Goal: Task Accomplishment & Management: Use online tool/utility

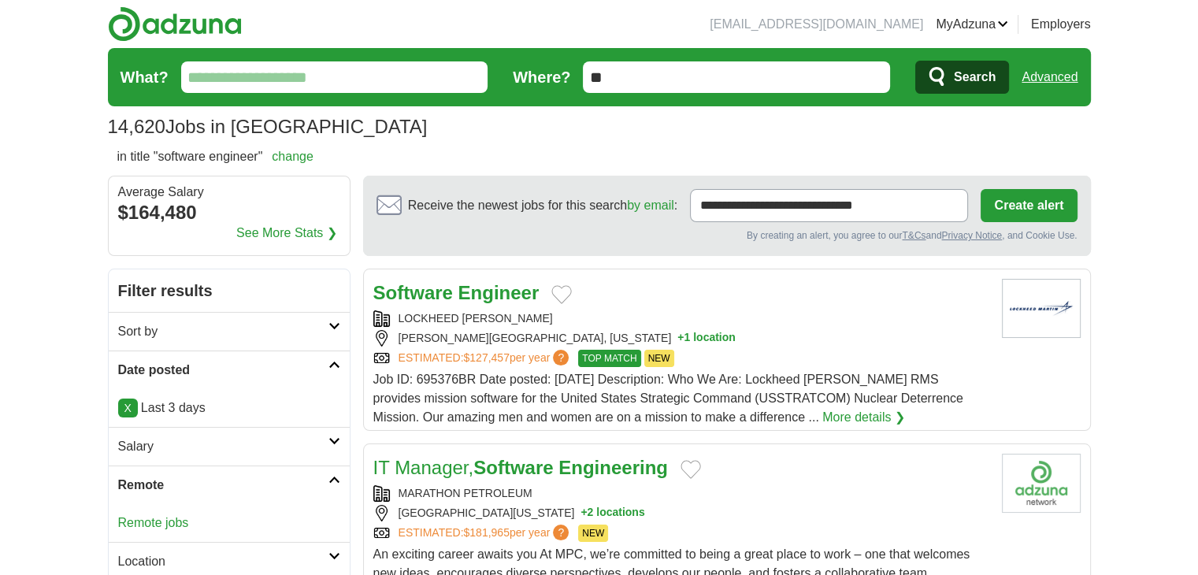
click at [1044, 77] on link "Advanced" at bounding box center [1049, 76] width 56 height 31
click at [1056, 81] on link "Advanced" at bounding box center [1049, 76] width 56 height 31
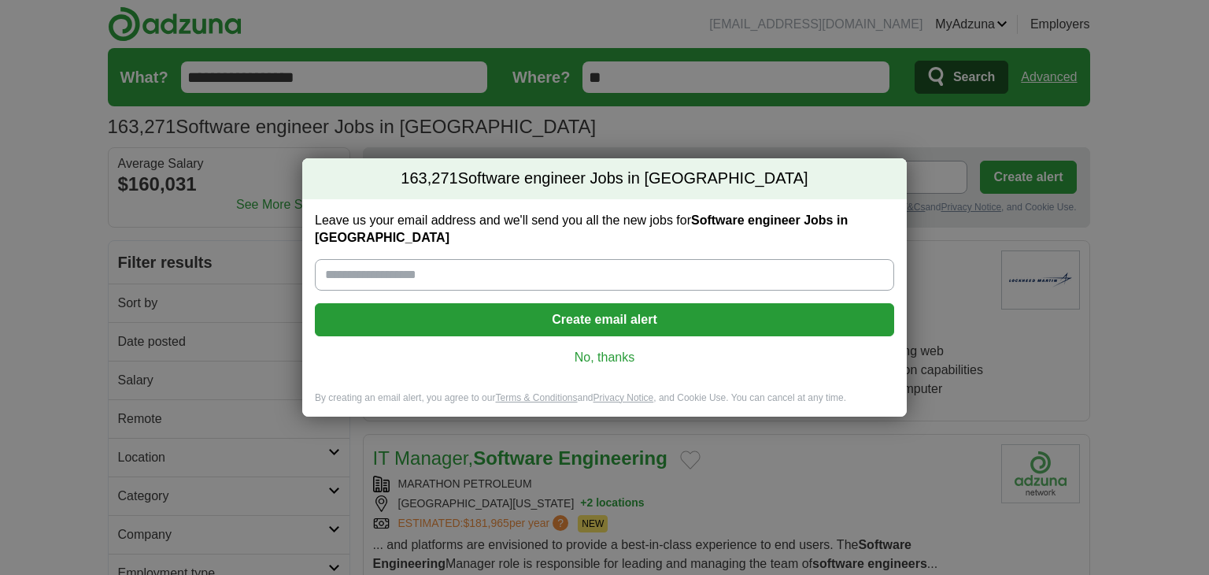
click at [592, 357] on div "Leave us your email address and we'll send you all the new jobs for Software en…" at bounding box center [604, 295] width 605 height 192
click at [607, 354] on link "No, thanks" at bounding box center [605, 357] width 554 height 17
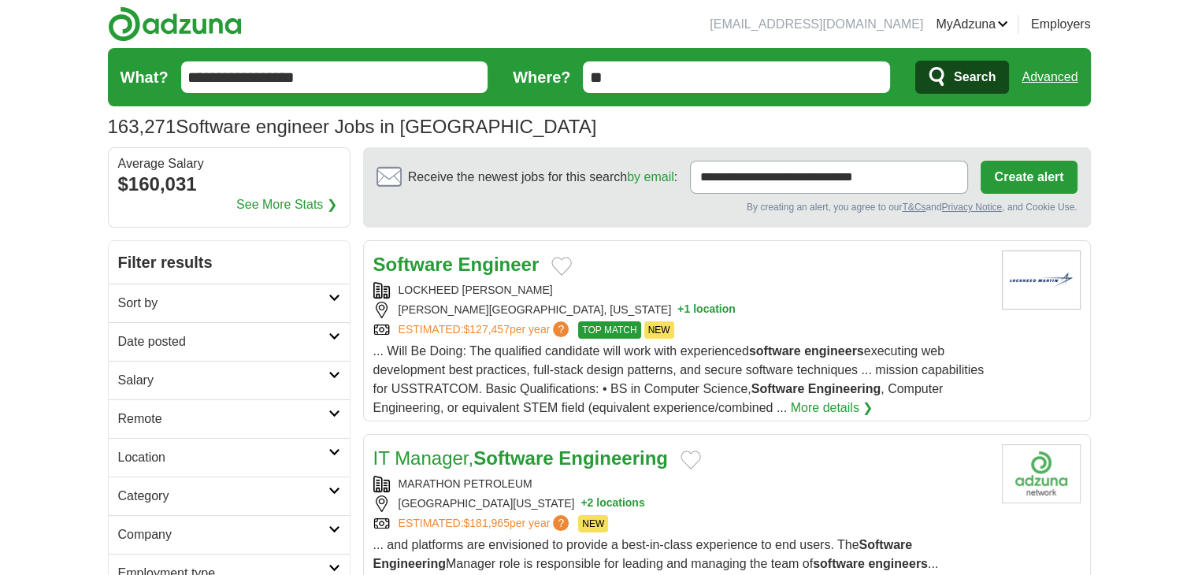
click at [188, 335] on h2 "Date posted" at bounding box center [223, 341] width 210 height 19
click at [180, 400] on link "Last 3 days" at bounding box center [229, 401] width 222 height 19
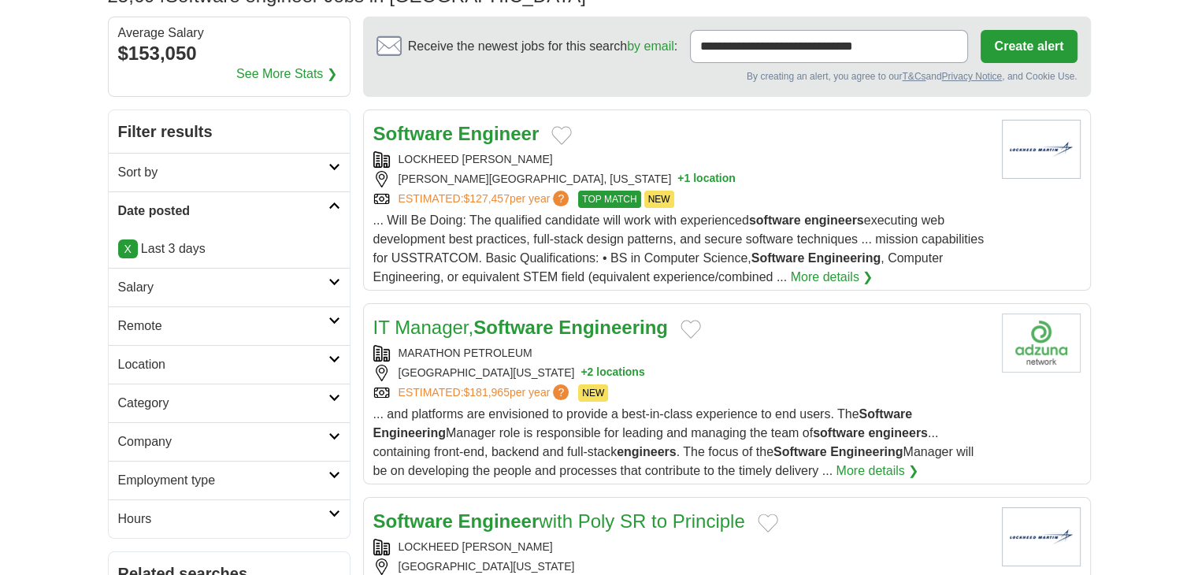
click at [154, 306] on link "Remote" at bounding box center [229, 325] width 241 height 39
click at [148, 360] on link "Remote jobs" at bounding box center [153, 363] width 71 height 13
click at [165, 366] on link "Remote jobs" at bounding box center [153, 363] width 71 height 13
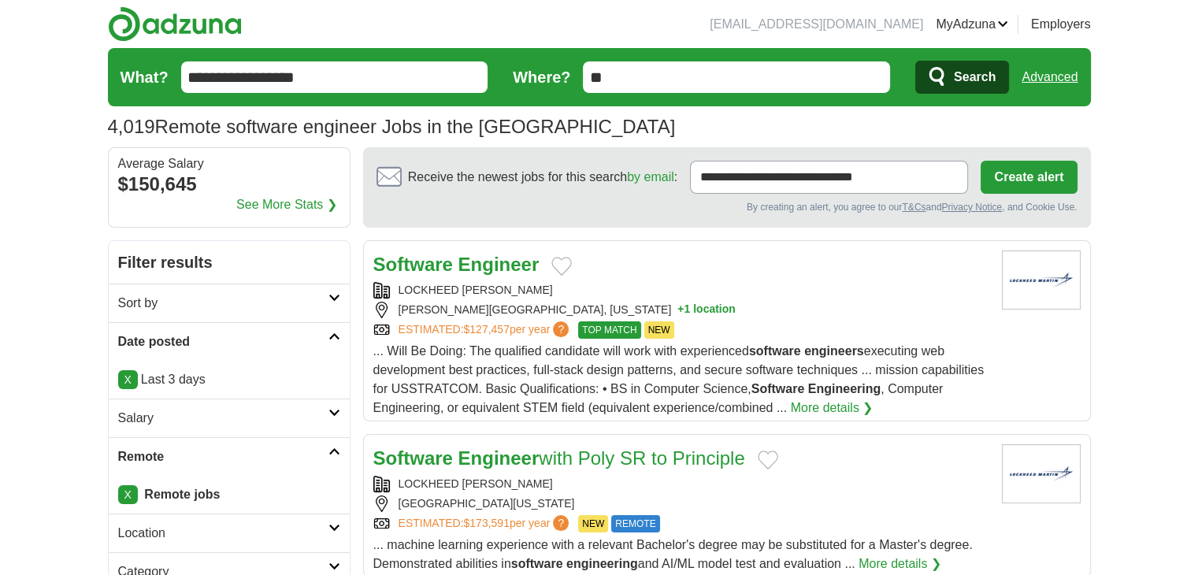
click at [1061, 19] on link "Employers" at bounding box center [1061, 24] width 60 height 19
click at [1050, 70] on link "Advanced" at bounding box center [1049, 76] width 56 height 31
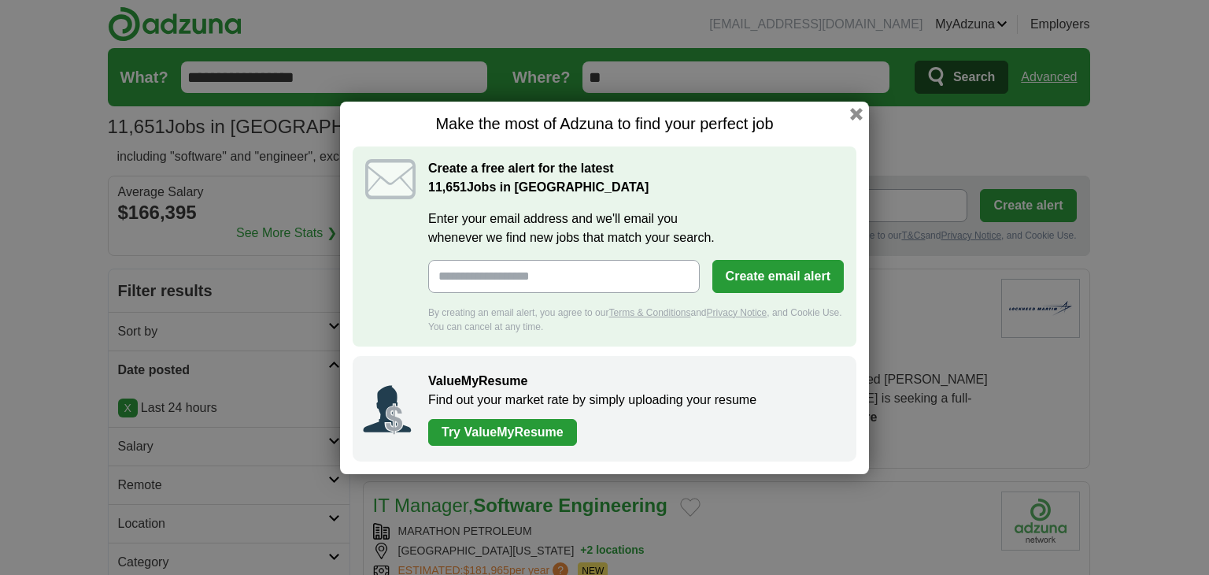
click at [31, 467] on div "Make the most of Adzuna to find your perfect job Create a free alert for the la…" at bounding box center [604, 287] width 1209 height 575
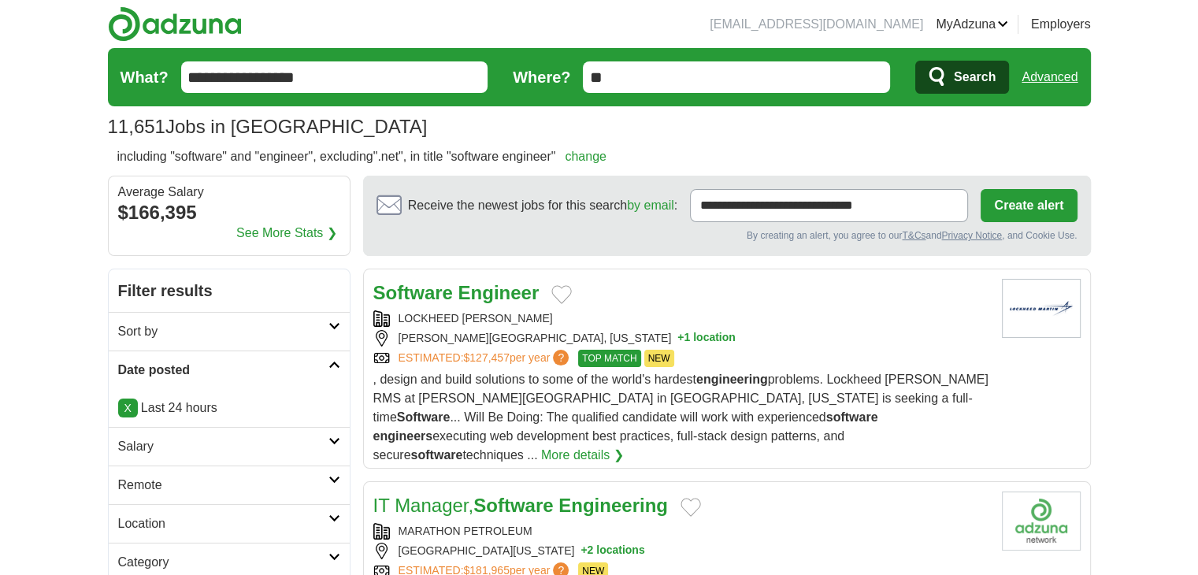
click at [113, 486] on link "Remote" at bounding box center [229, 484] width 241 height 39
click at [155, 524] on link "Remote jobs" at bounding box center [153, 522] width 71 height 13
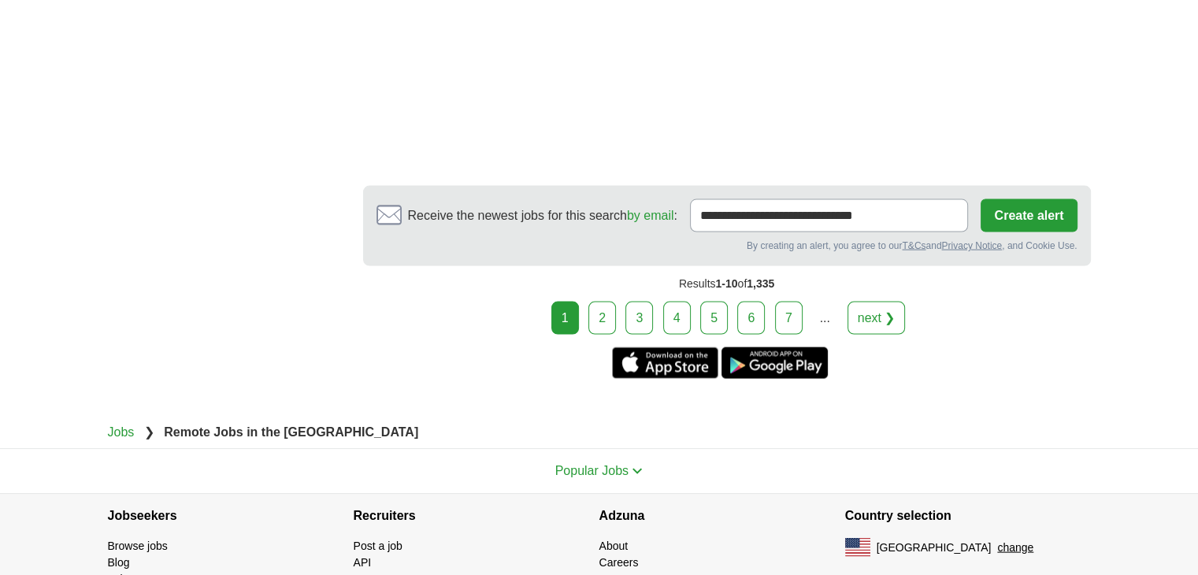
scroll to position [3167, 0]
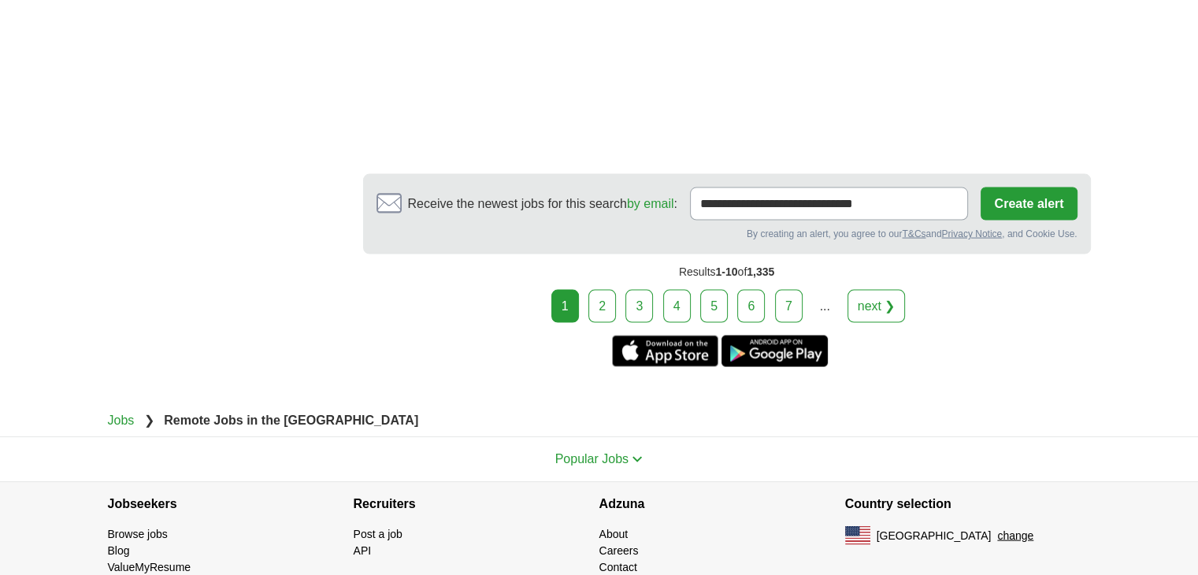
click at [598, 290] on link "2" at bounding box center [602, 306] width 28 height 33
click at [590, 290] on div "1 2 3 4 5 6 7 ... next ❯" at bounding box center [726, 306] width 727 height 33
click at [603, 290] on link "2" at bounding box center [602, 306] width 28 height 33
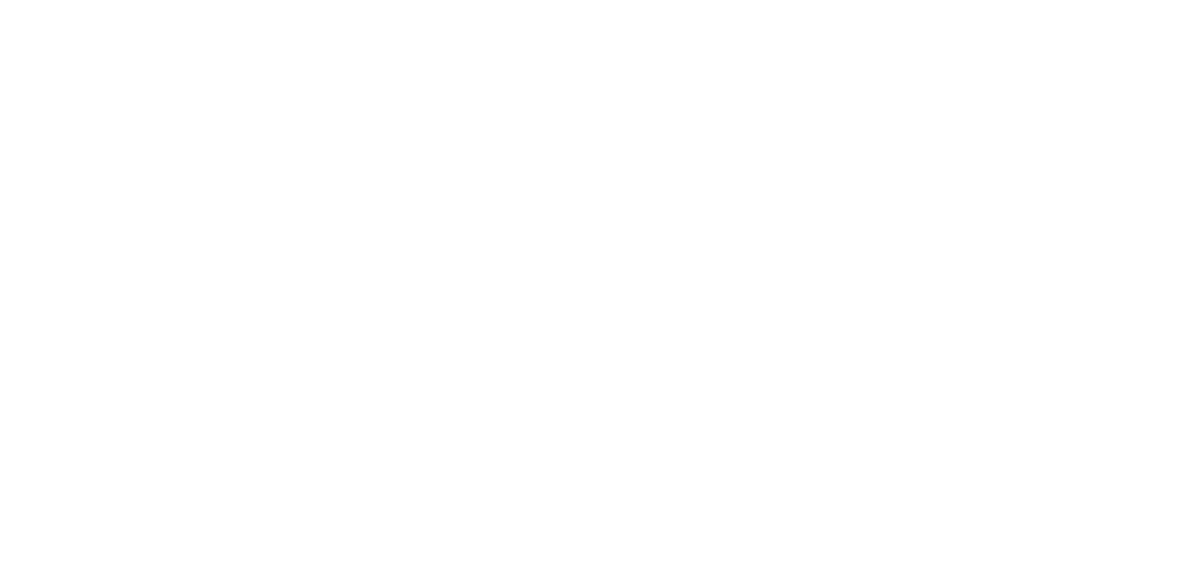
scroll to position [3156, 0]
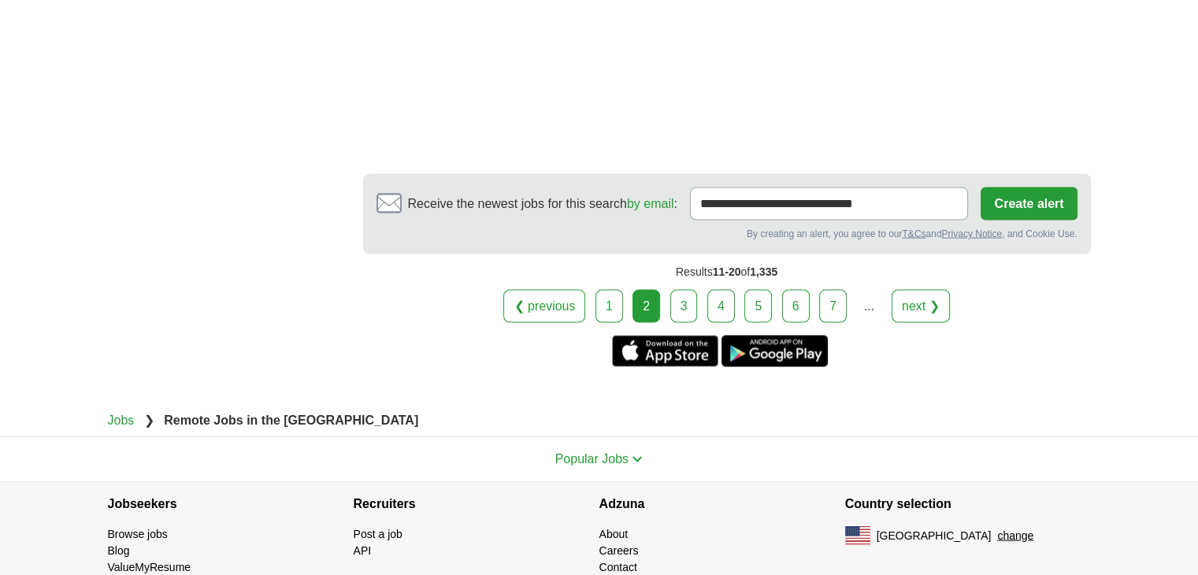
drag, startPoint x: 828, startPoint y: 246, endPoint x: 766, endPoint y: 228, distance: 65.0
click at [828, 290] on link "7" at bounding box center [833, 306] width 28 height 33
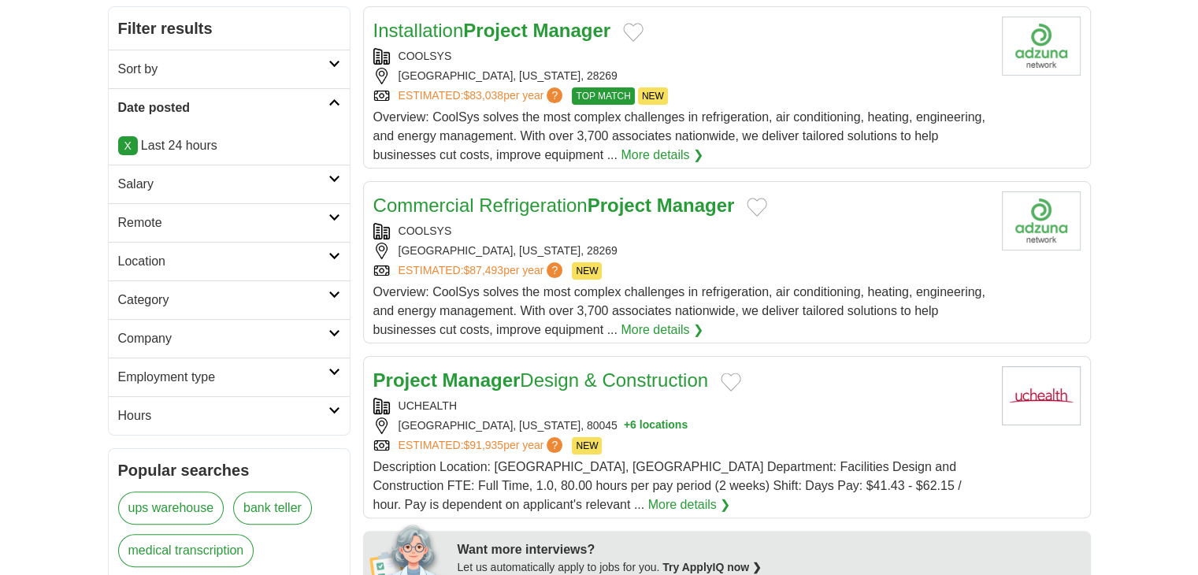
scroll to position [262, 0]
click at [161, 213] on h2 "Remote" at bounding box center [223, 222] width 210 height 19
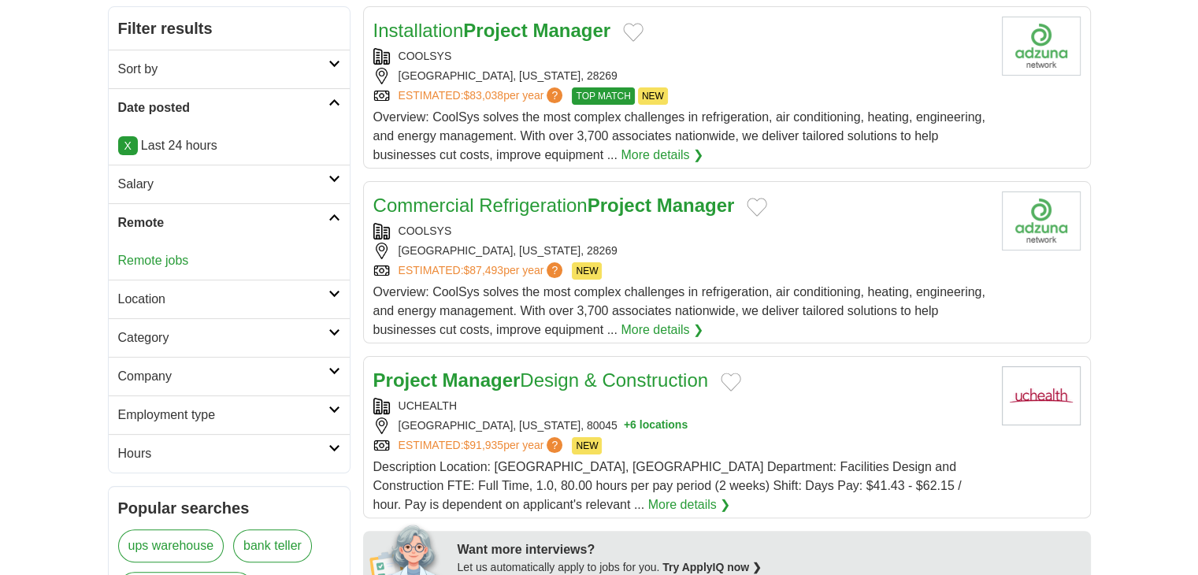
click at [154, 263] on link "Remote jobs" at bounding box center [153, 260] width 71 height 13
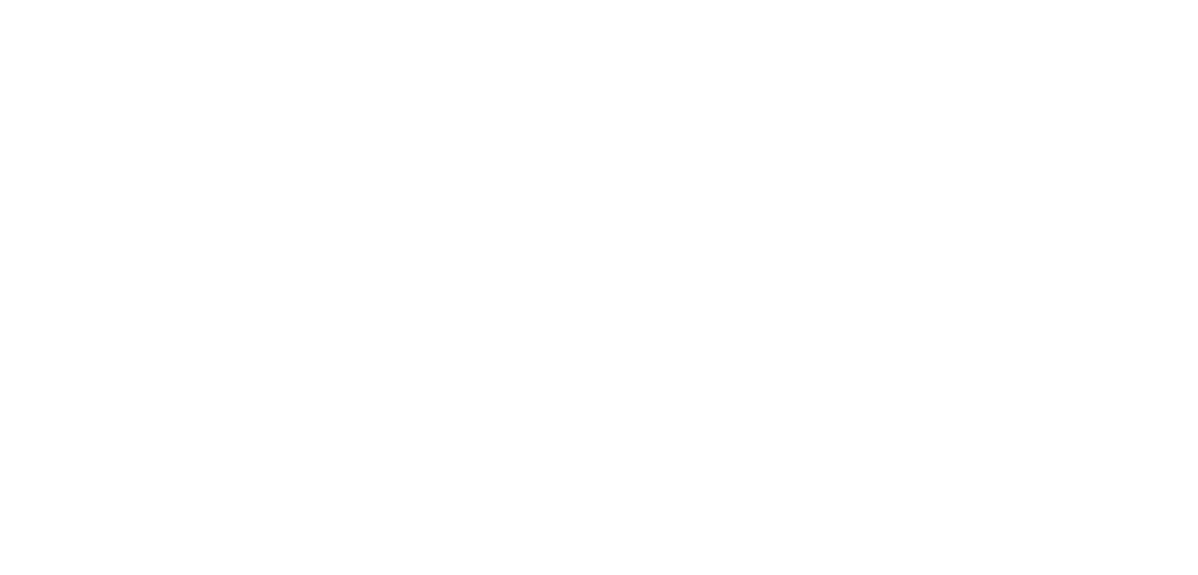
scroll to position [2886, 0]
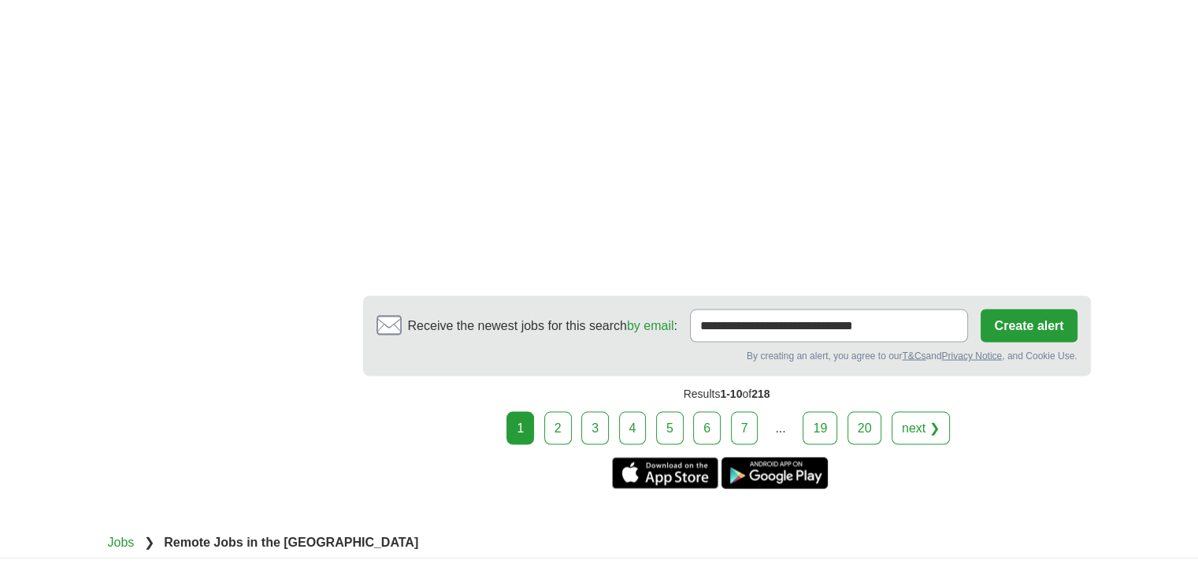
click at [564, 420] on link "2" at bounding box center [558, 427] width 28 height 33
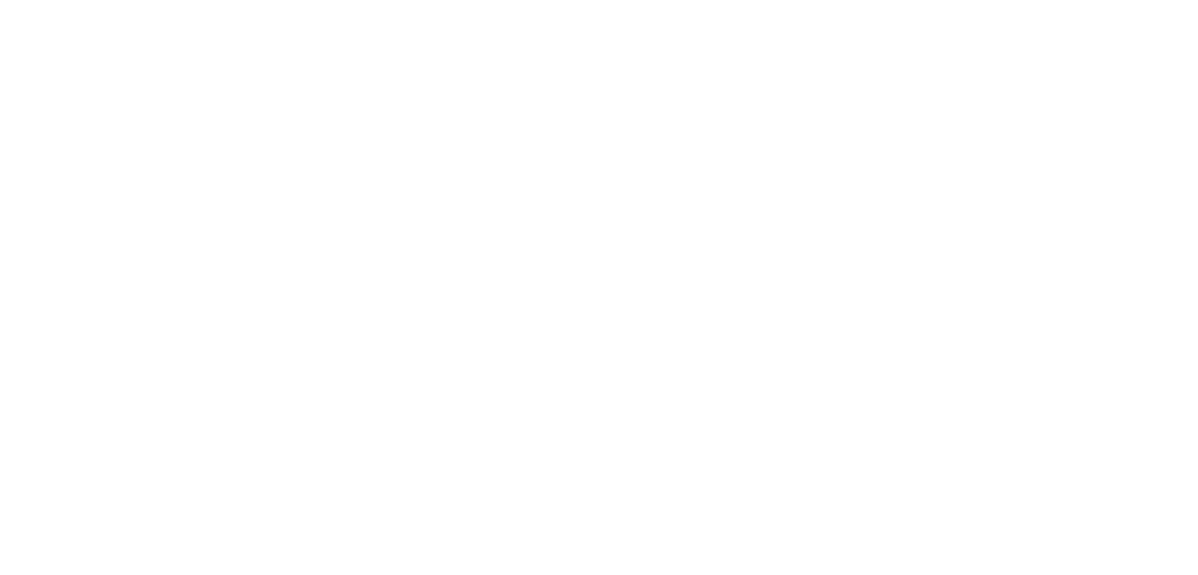
scroll to position [2952, 0]
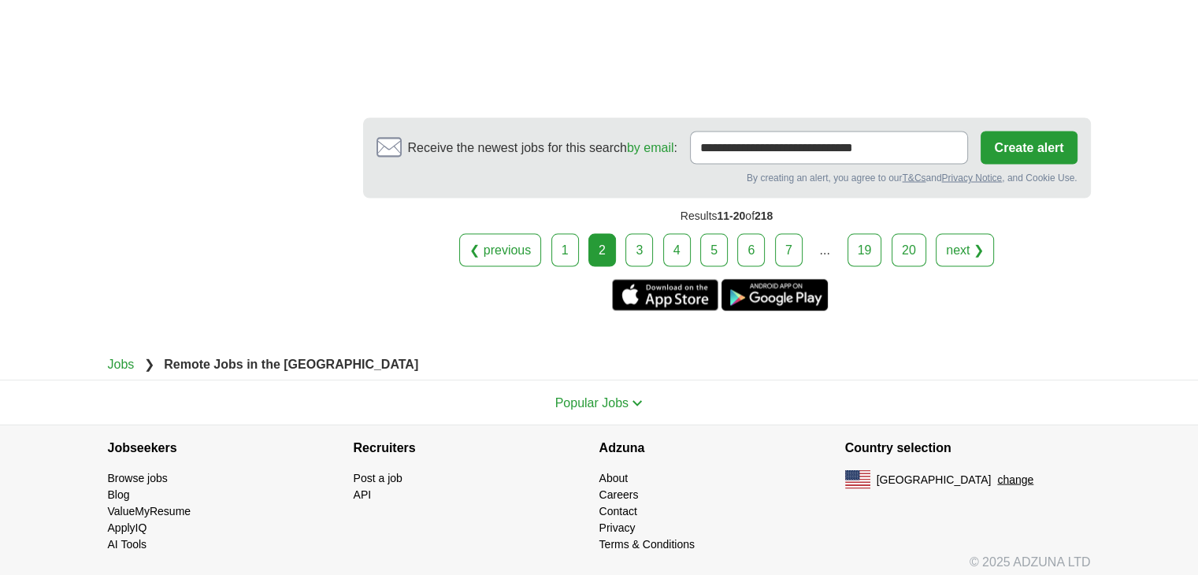
click at [639, 234] on link "3" at bounding box center [639, 249] width 28 height 33
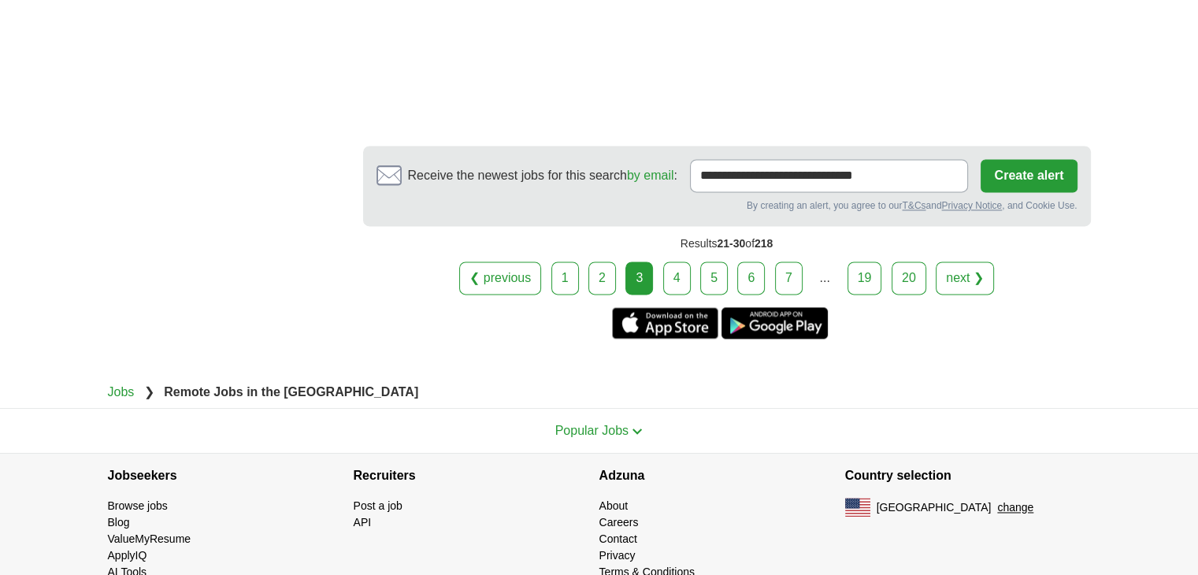
scroll to position [2230, 0]
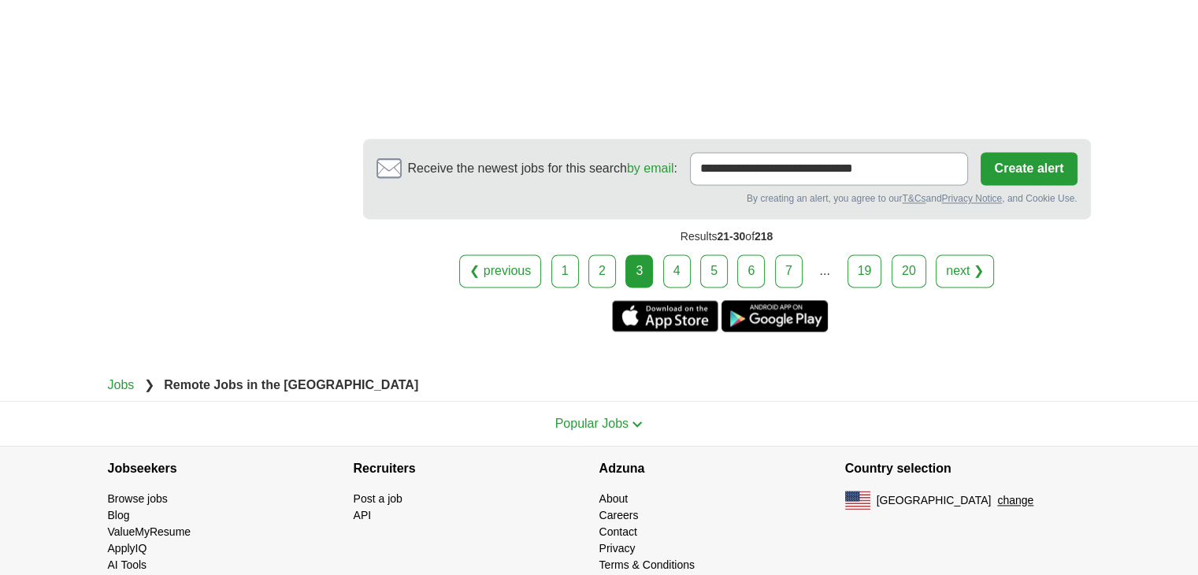
click at [679, 254] on link "4" at bounding box center [677, 270] width 28 height 33
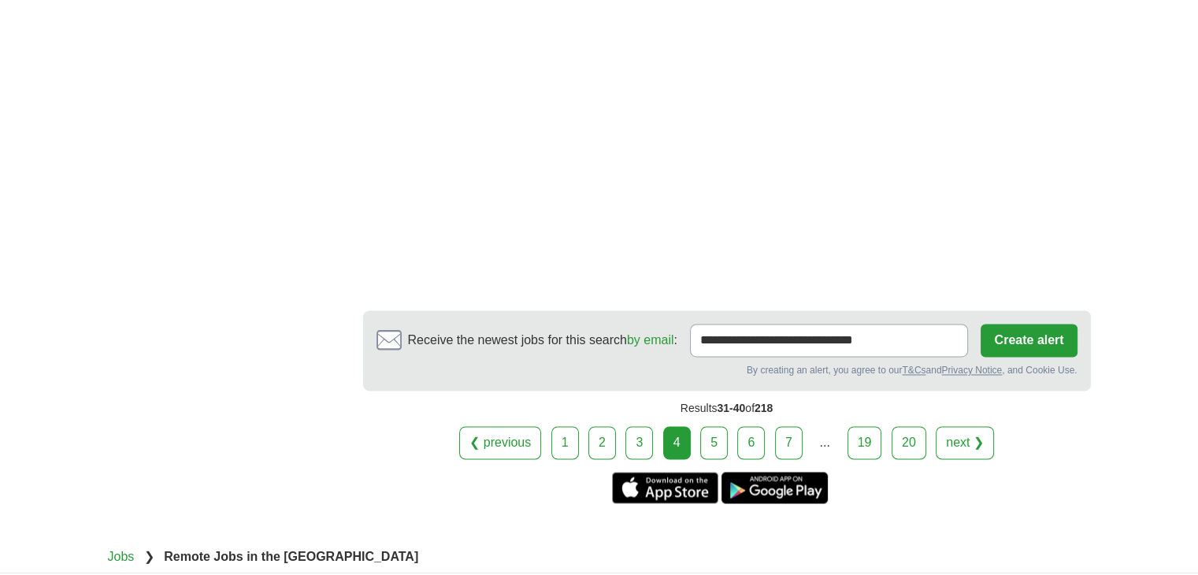
scroll to position [2493, 0]
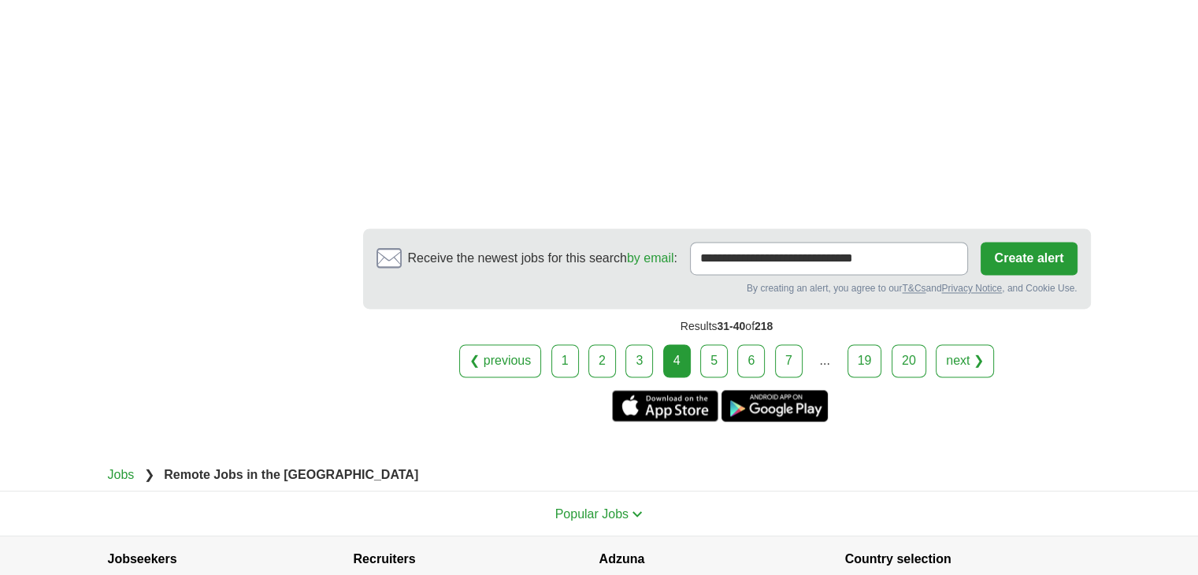
click at [718, 344] on link "5" at bounding box center [714, 360] width 28 height 33
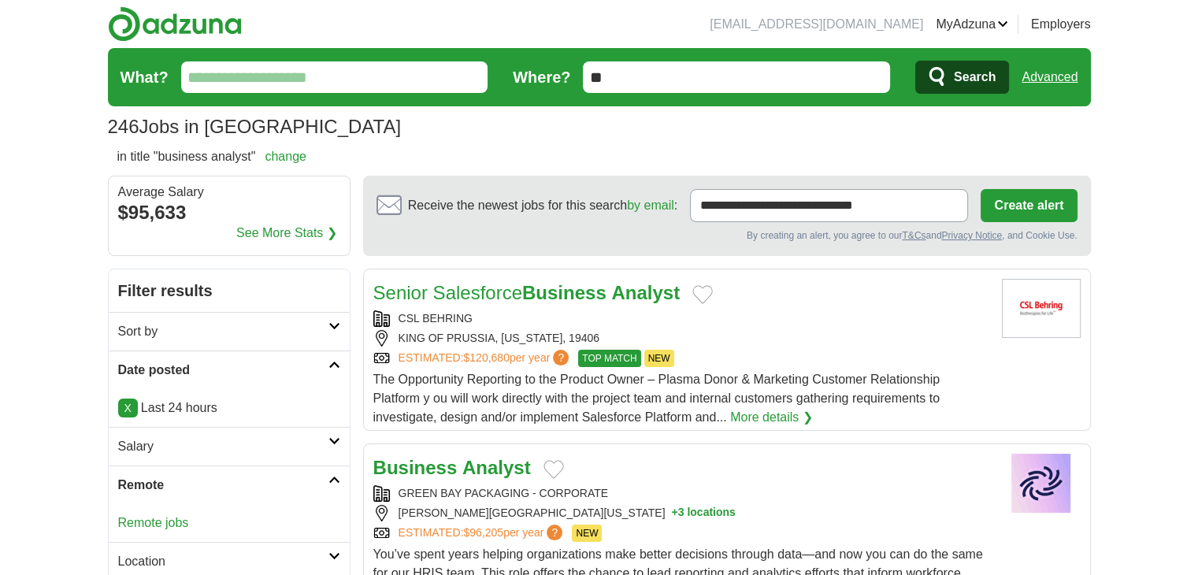
click at [148, 516] on link "Remote jobs" at bounding box center [153, 522] width 71 height 13
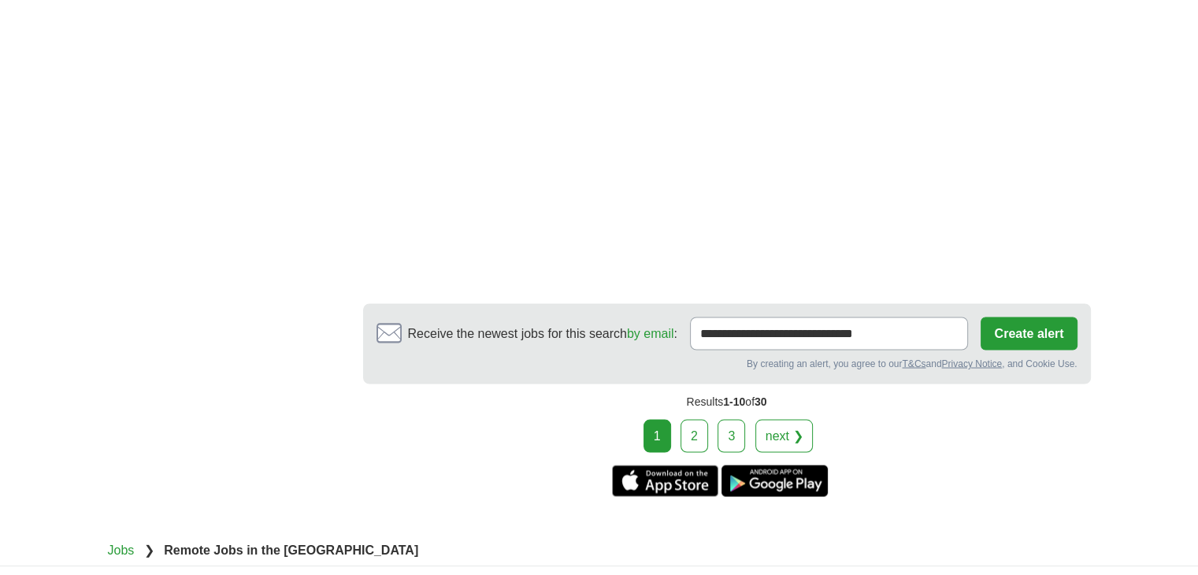
scroll to position [2886, 0]
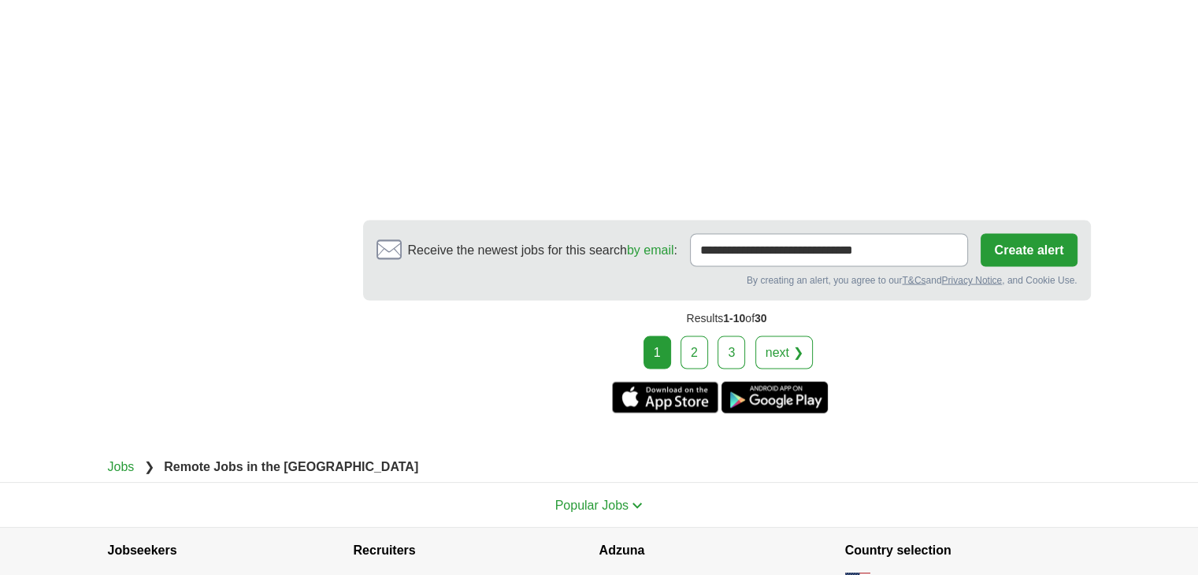
click at [679, 335] on div "1 2 3 next ❯" at bounding box center [726, 351] width 727 height 33
click at [687, 335] on link "2" at bounding box center [694, 351] width 28 height 33
click at [701, 335] on link "2" at bounding box center [694, 351] width 28 height 33
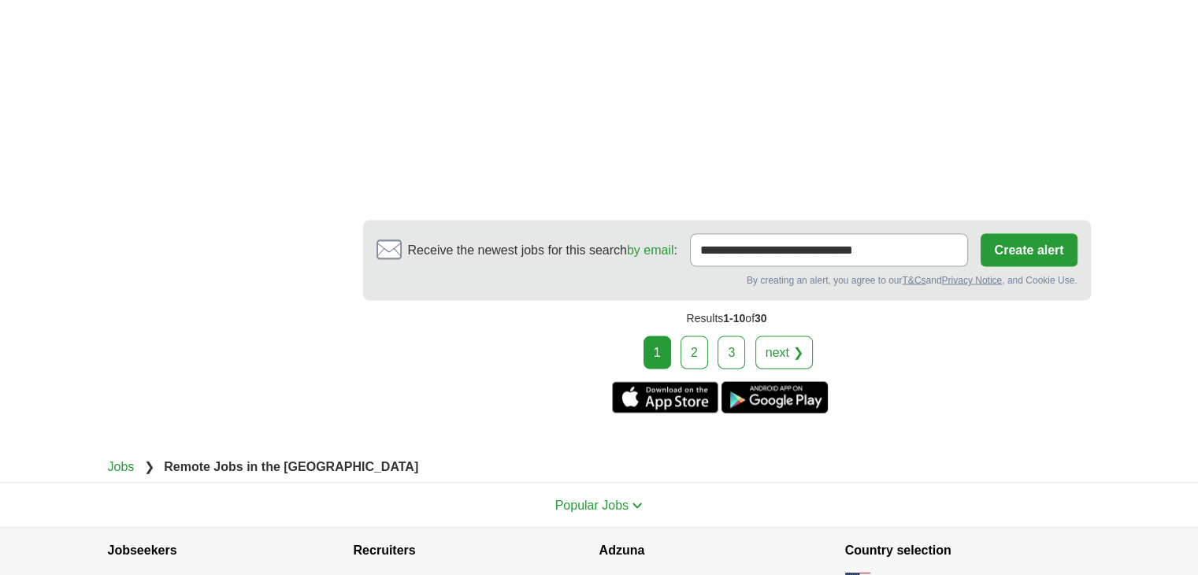
click at [706, 302] on div "Results 1-10 of 30" at bounding box center [726, 317] width 727 height 35
click at [702, 335] on link "2" at bounding box center [694, 351] width 28 height 33
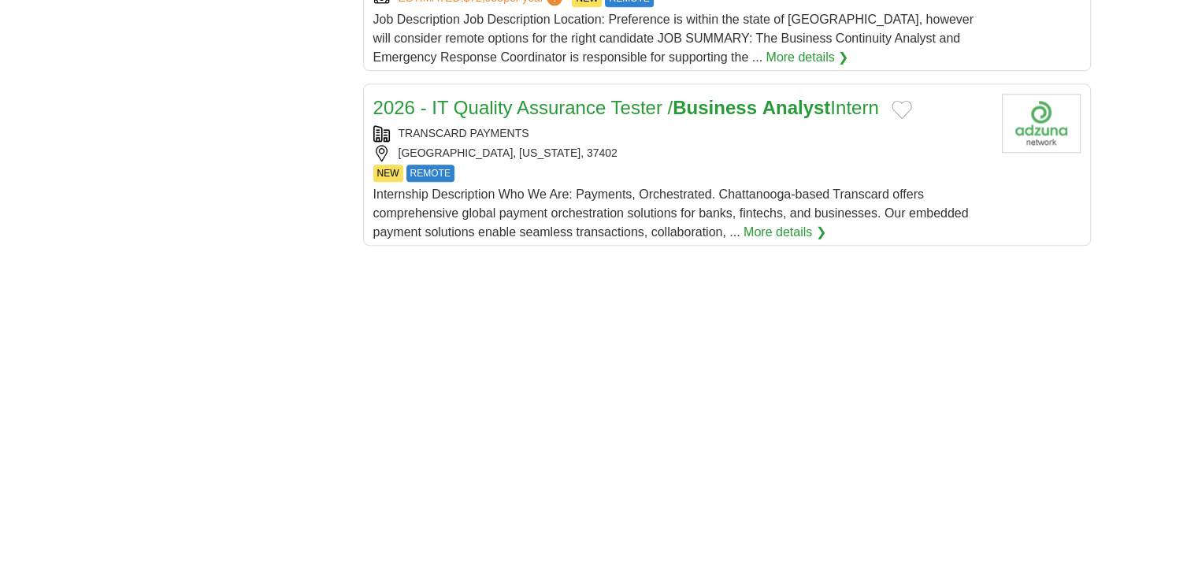
scroll to position [2412, 0]
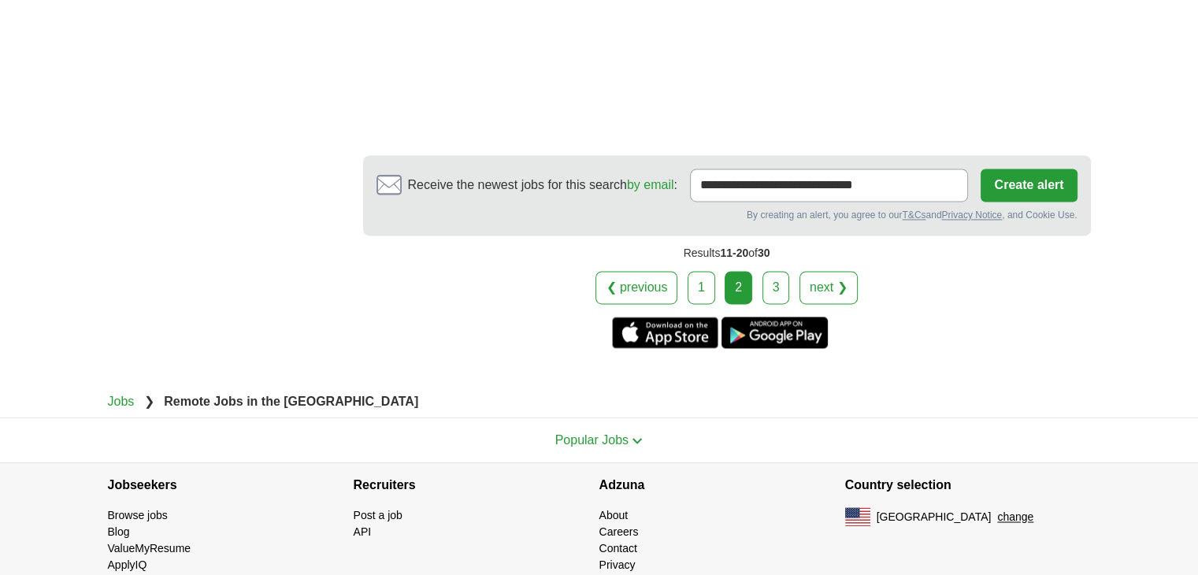
click at [783, 271] on link "3" at bounding box center [776, 287] width 28 height 33
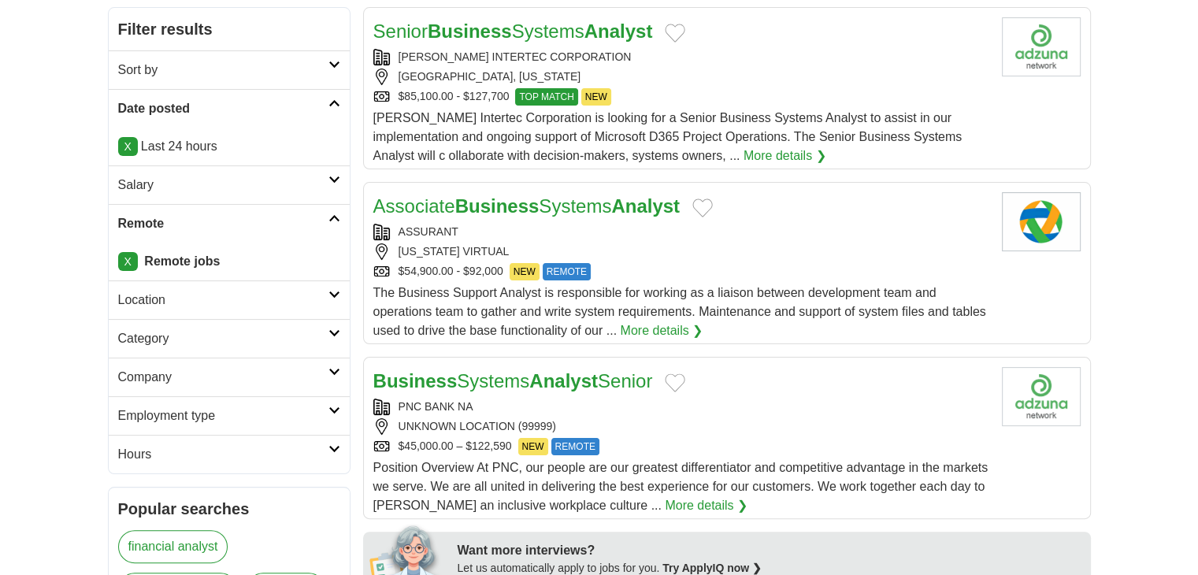
scroll to position [262, 0]
drag, startPoint x: 573, startPoint y: 214, endPoint x: 531, endPoint y: 212, distance: 42.6
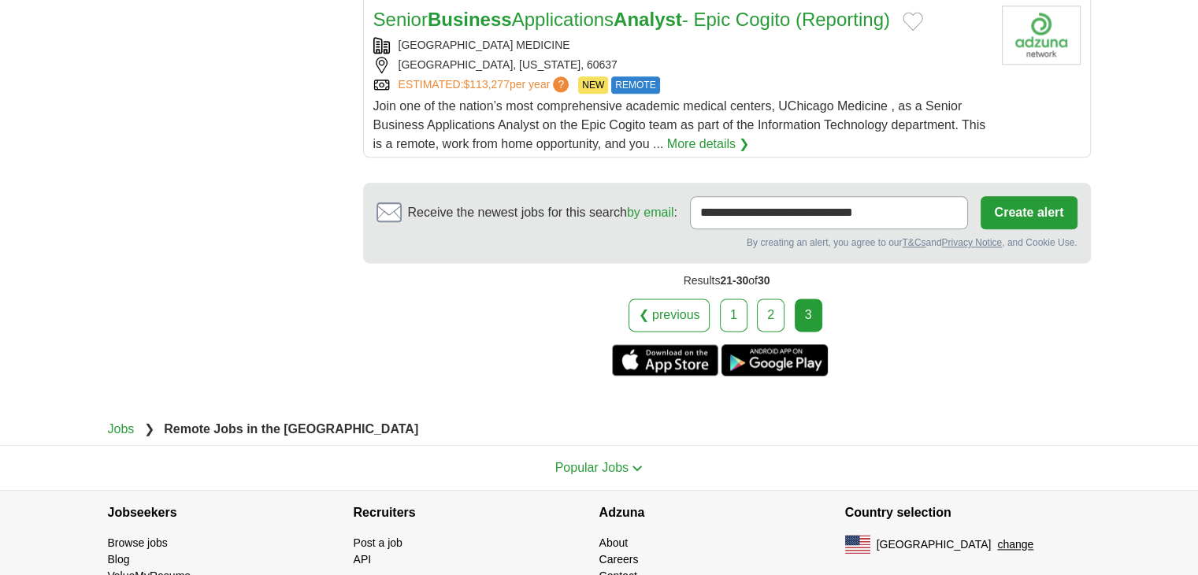
scroll to position [1925, 0]
